Goal: Find specific page/section: Find specific page/section

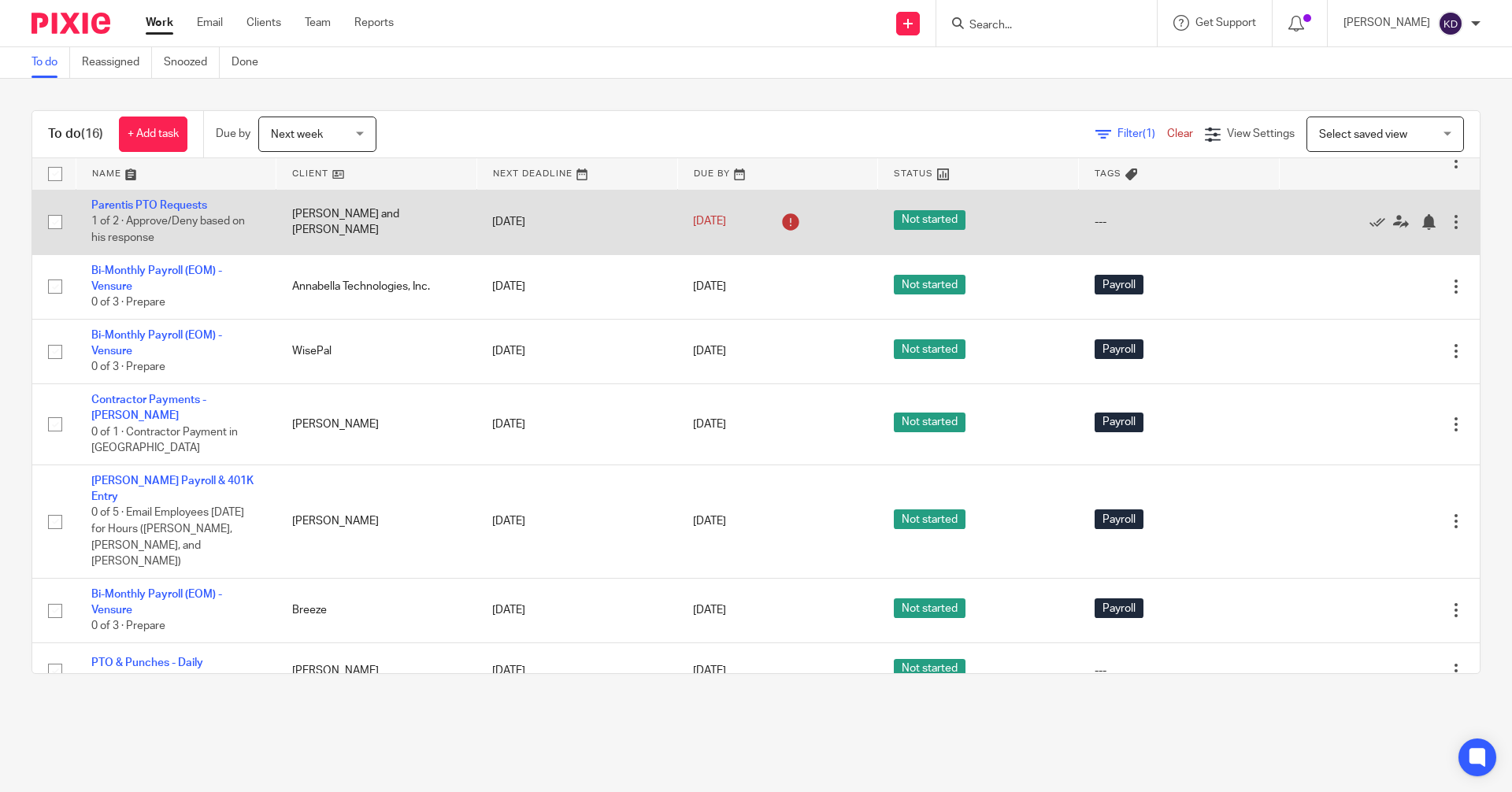
scroll to position [158, 0]
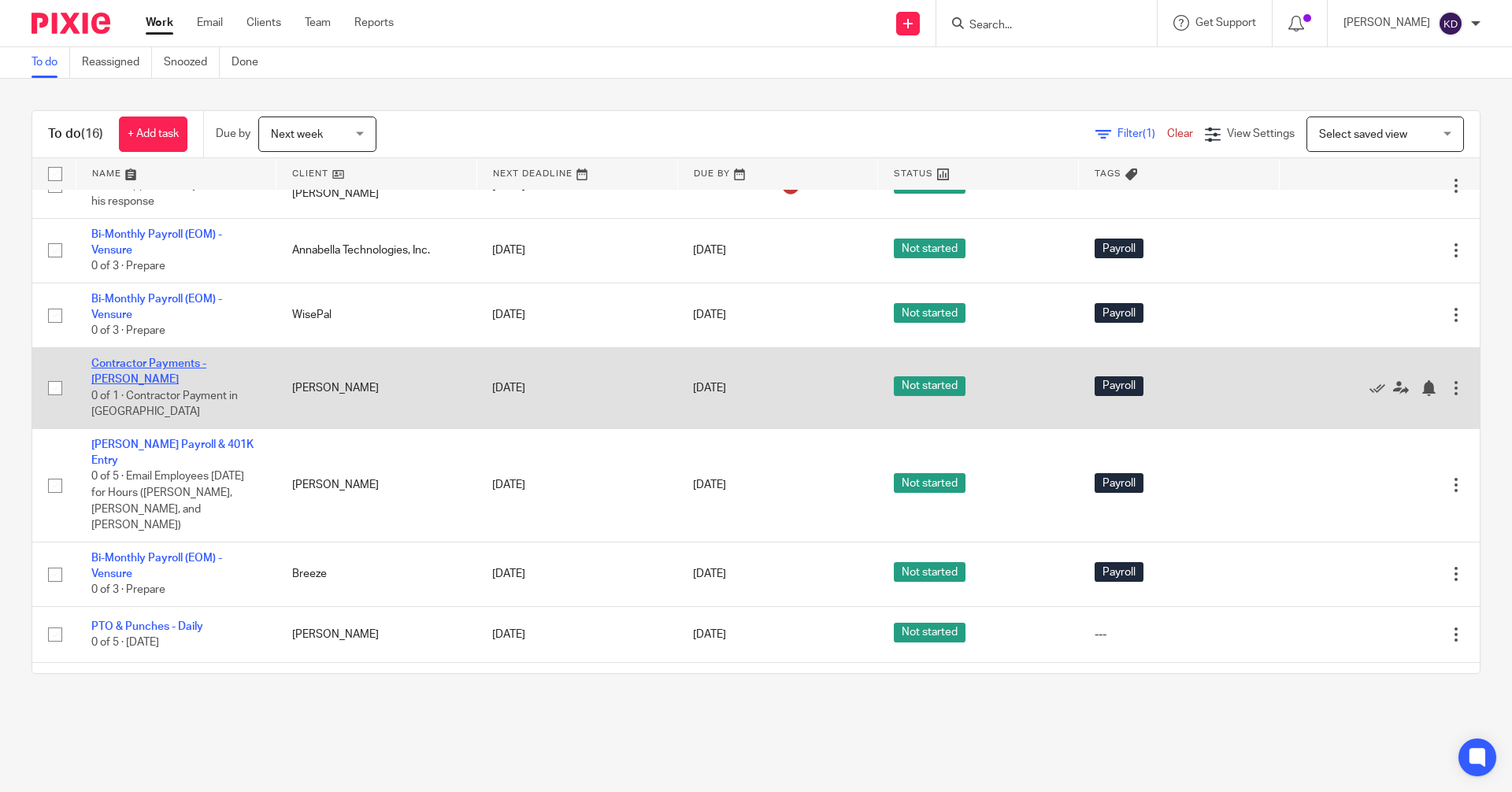
click at [134, 359] on link "Contractor Payments - [PERSON_NAME]" at bounding box center [149, 372] width 115 height 27
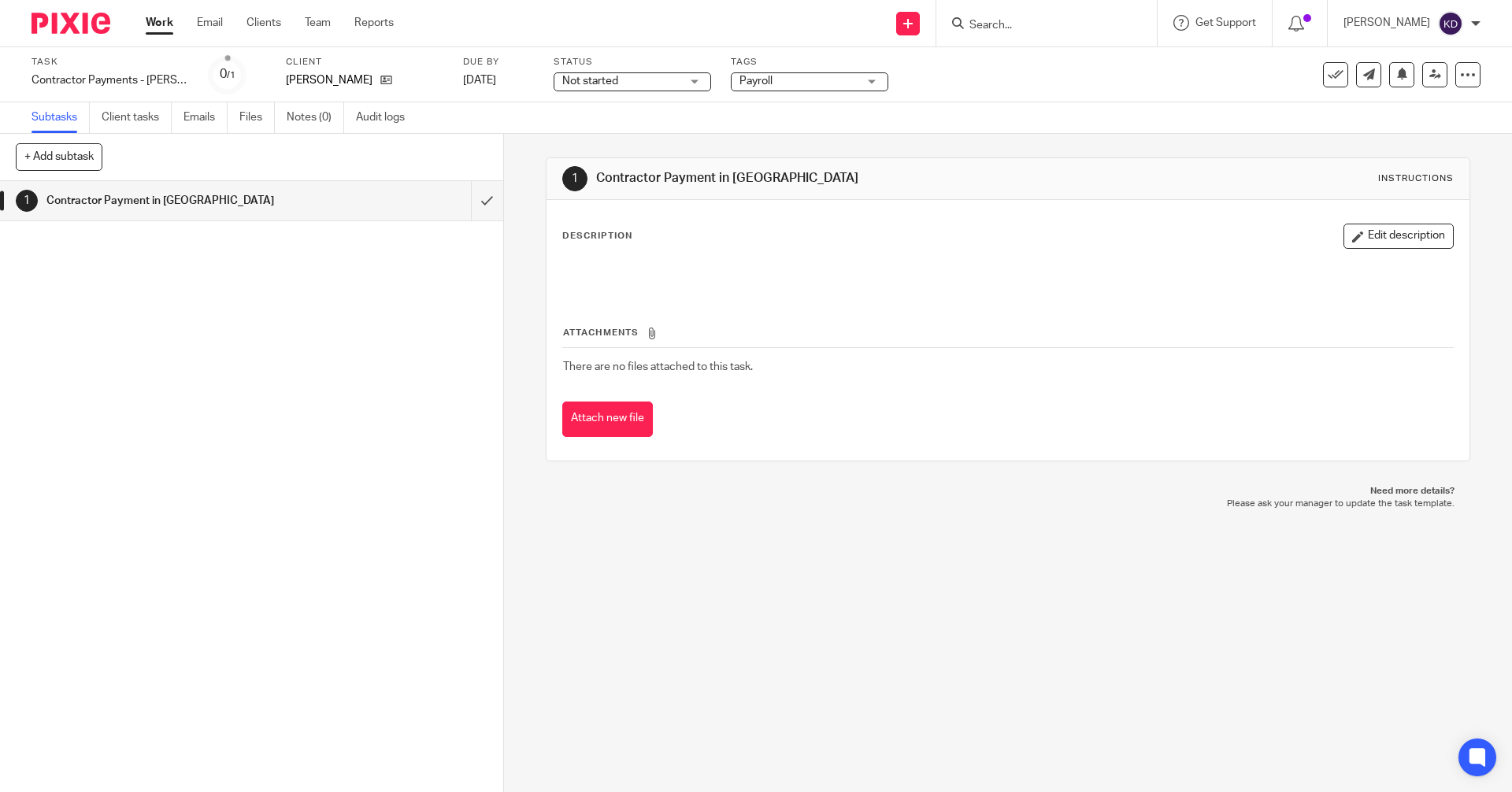
click at [51, 32] on img at bounding box center [70, 23] width 79 height 21
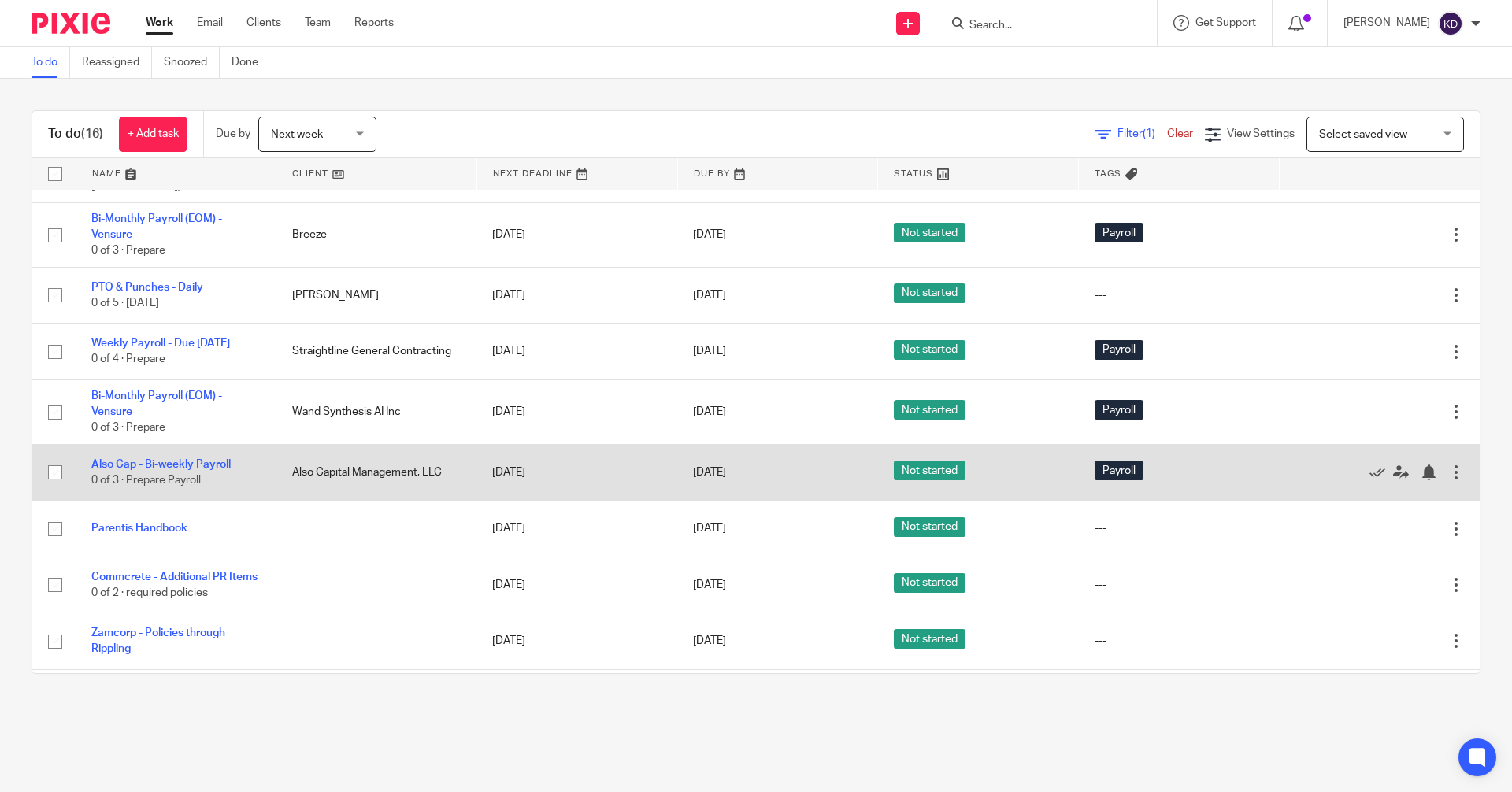
scroll to position [510, 0]
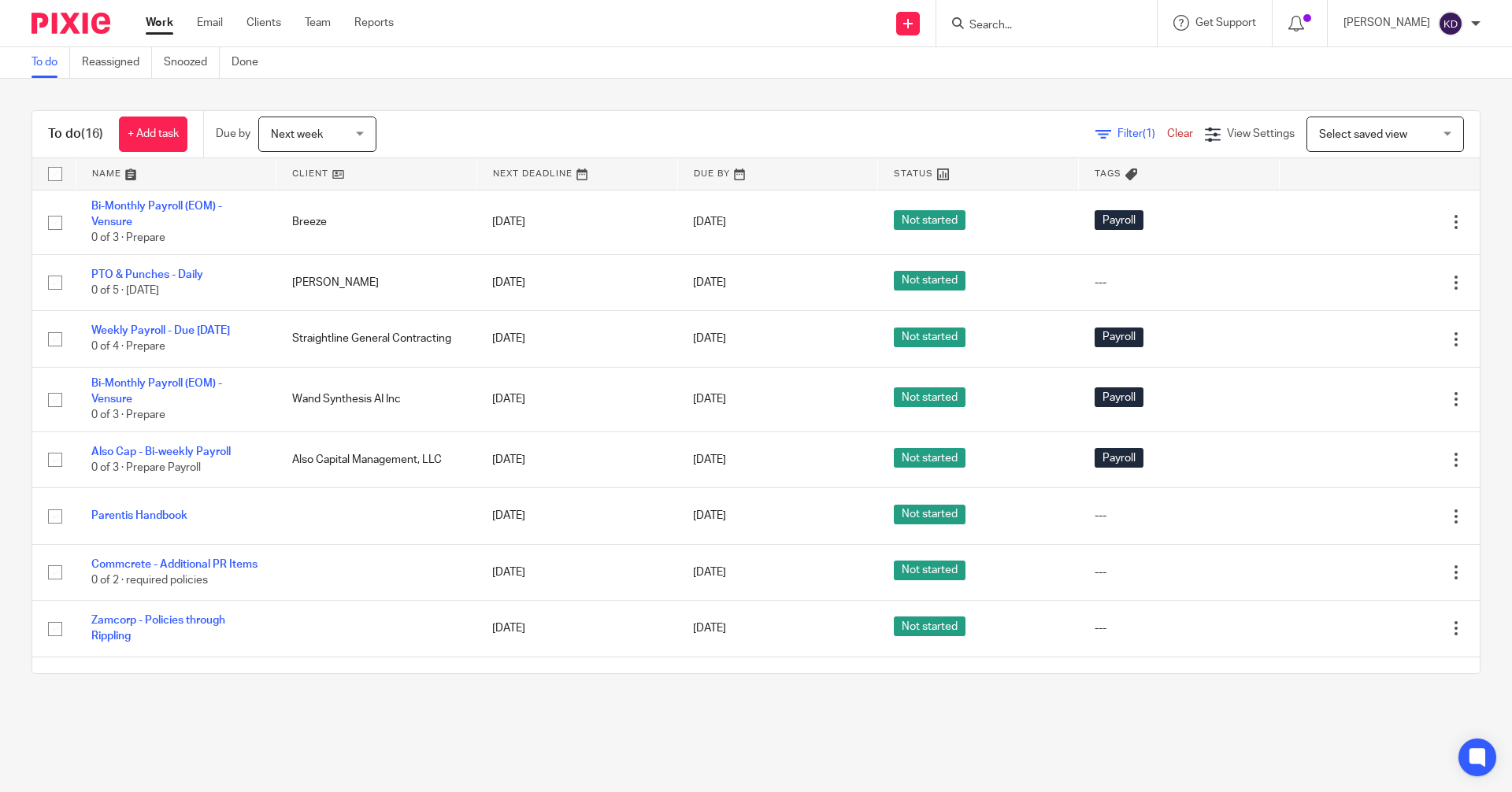
click at [360, 149] on div "Next week Next week" at bounding box center [317, 134] width 118 height 36
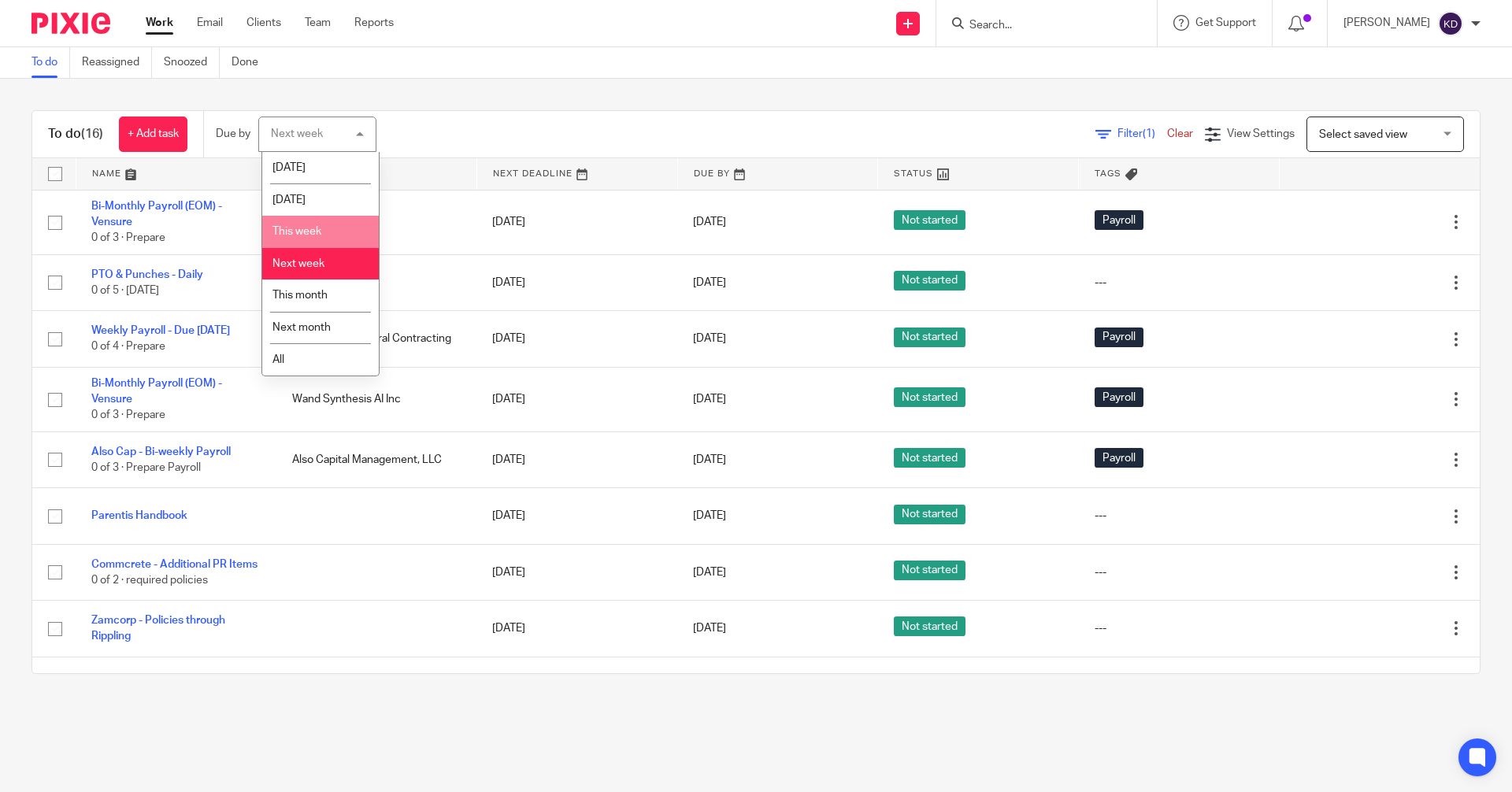
click at [325, 230] on li "This week" at bounding box center [320, 231] width 116 height 32
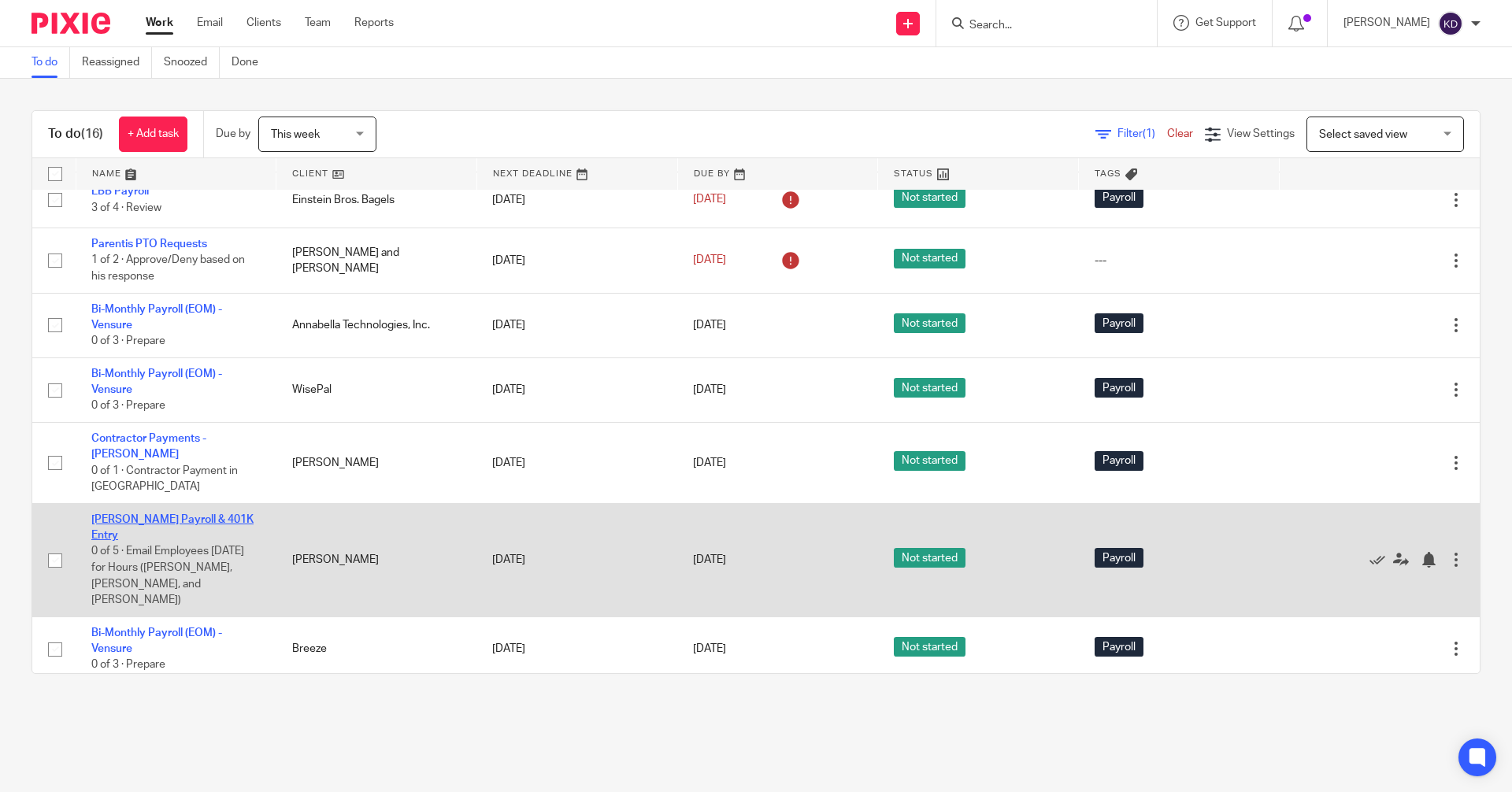
scroll to position [37, 0]
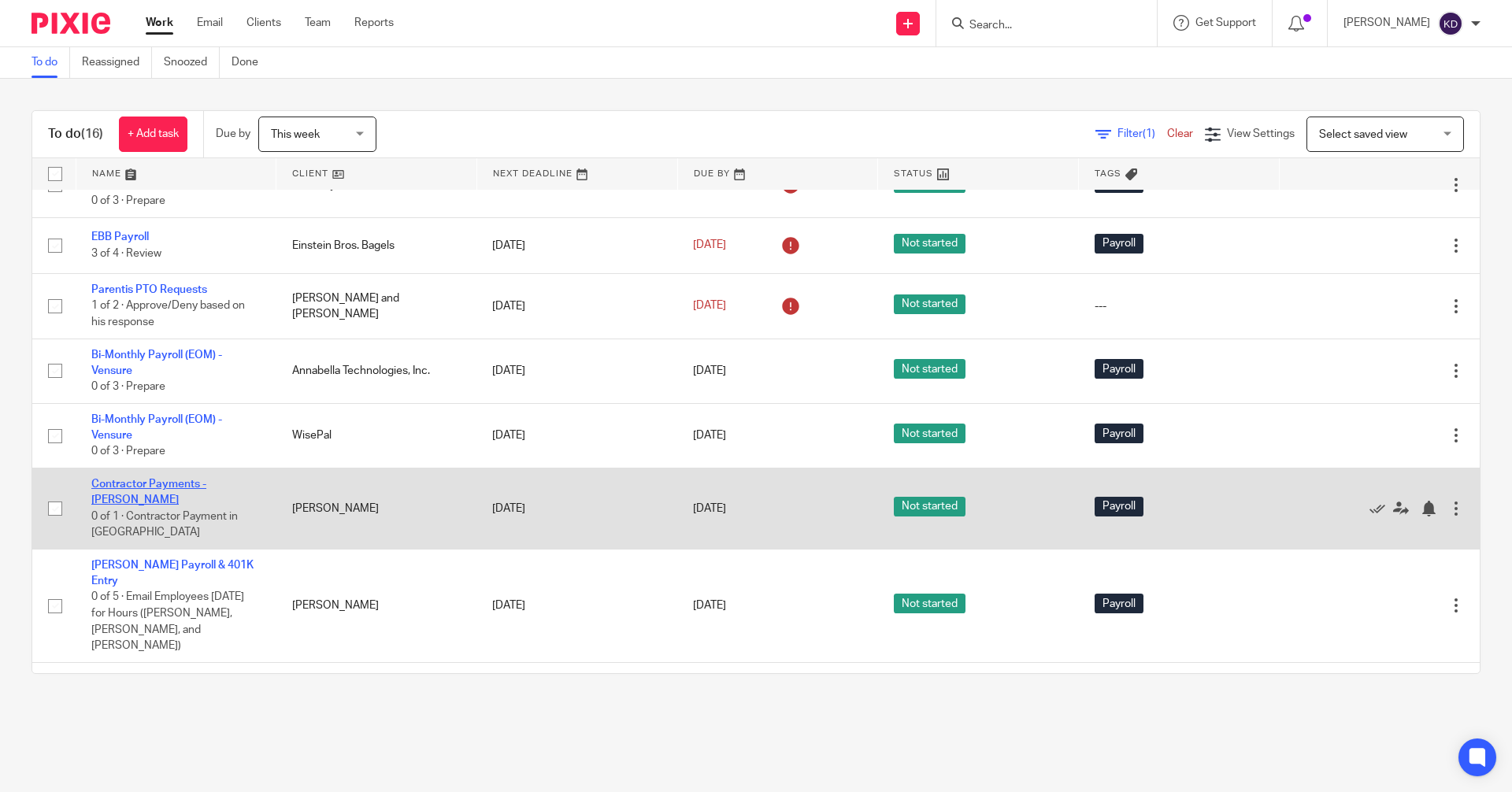
click at [182, 482] on link "Contractor Payments - [PERSON_NAME]" at bounding box center [149, 493] width 115 height 27
